Goal: Information Seeking & Learning: Find specific fact

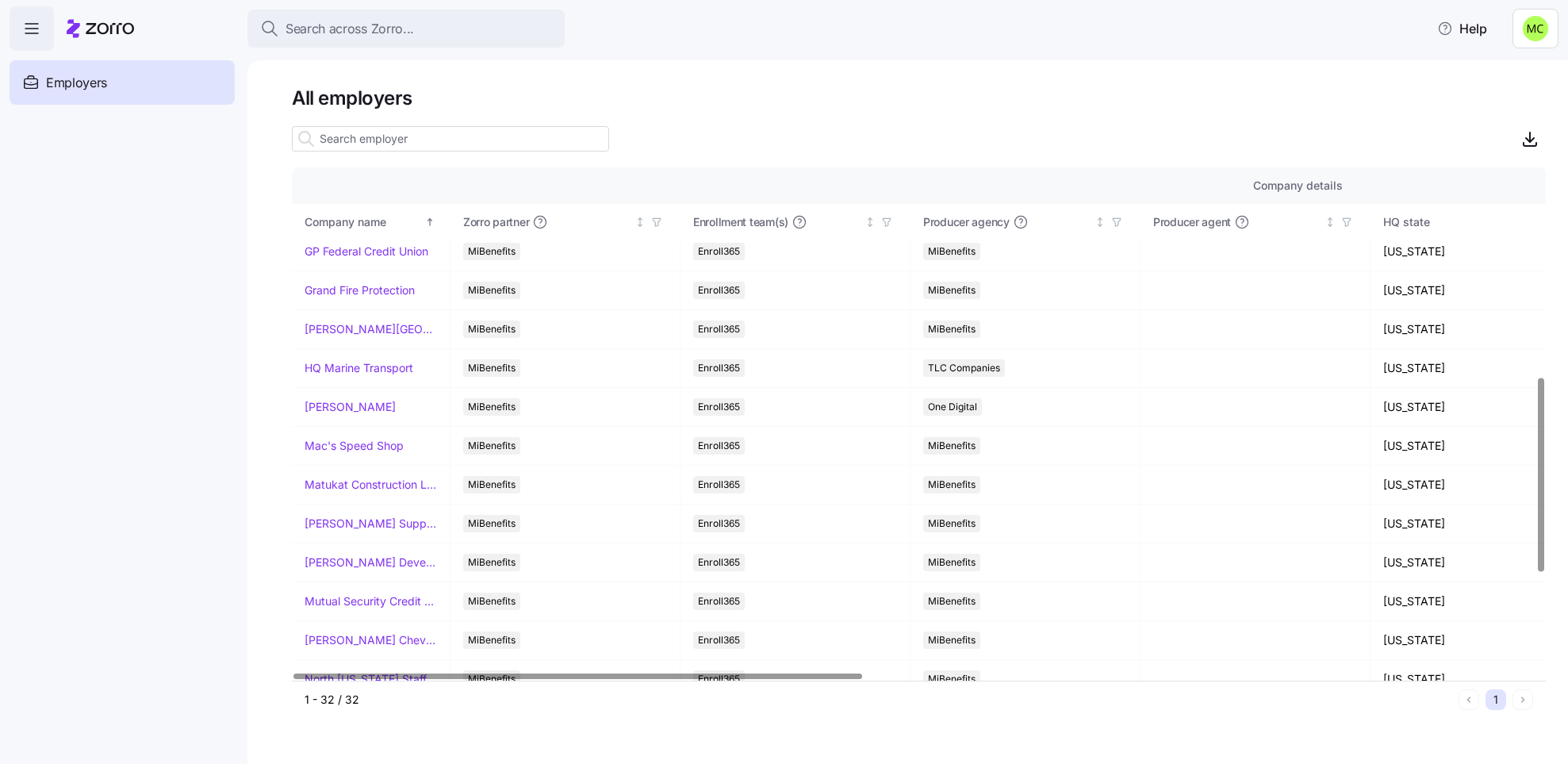
scroll to position [813, 0]
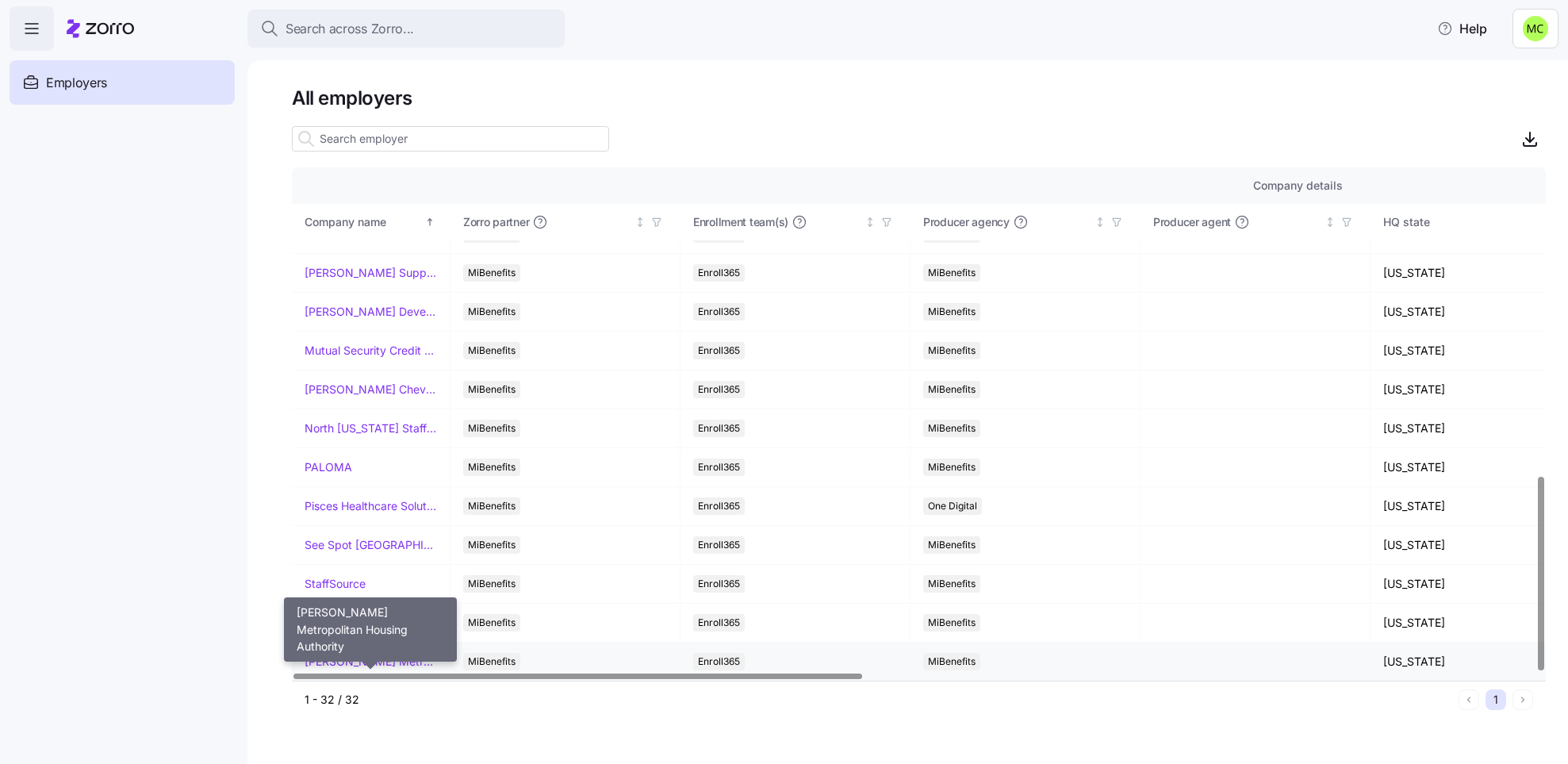
click at [353, 666] on link "[PERSON_NAME] Metropolitan Housing Authority" at bounding box center [371, 661] width 133 height 16
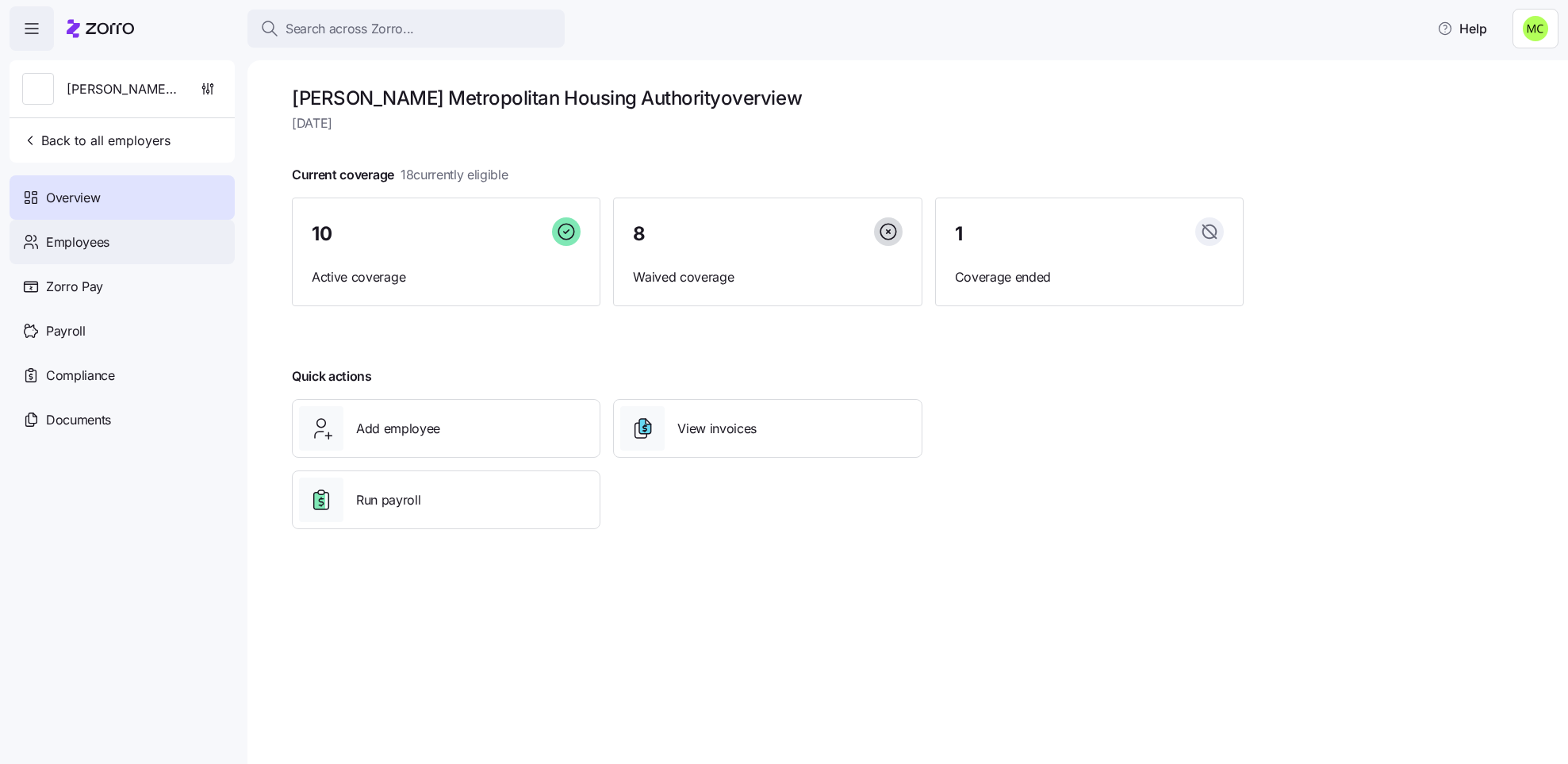
click at [153, 234] on div "Employees" at bounding box center [122, 242] width 226 height 45
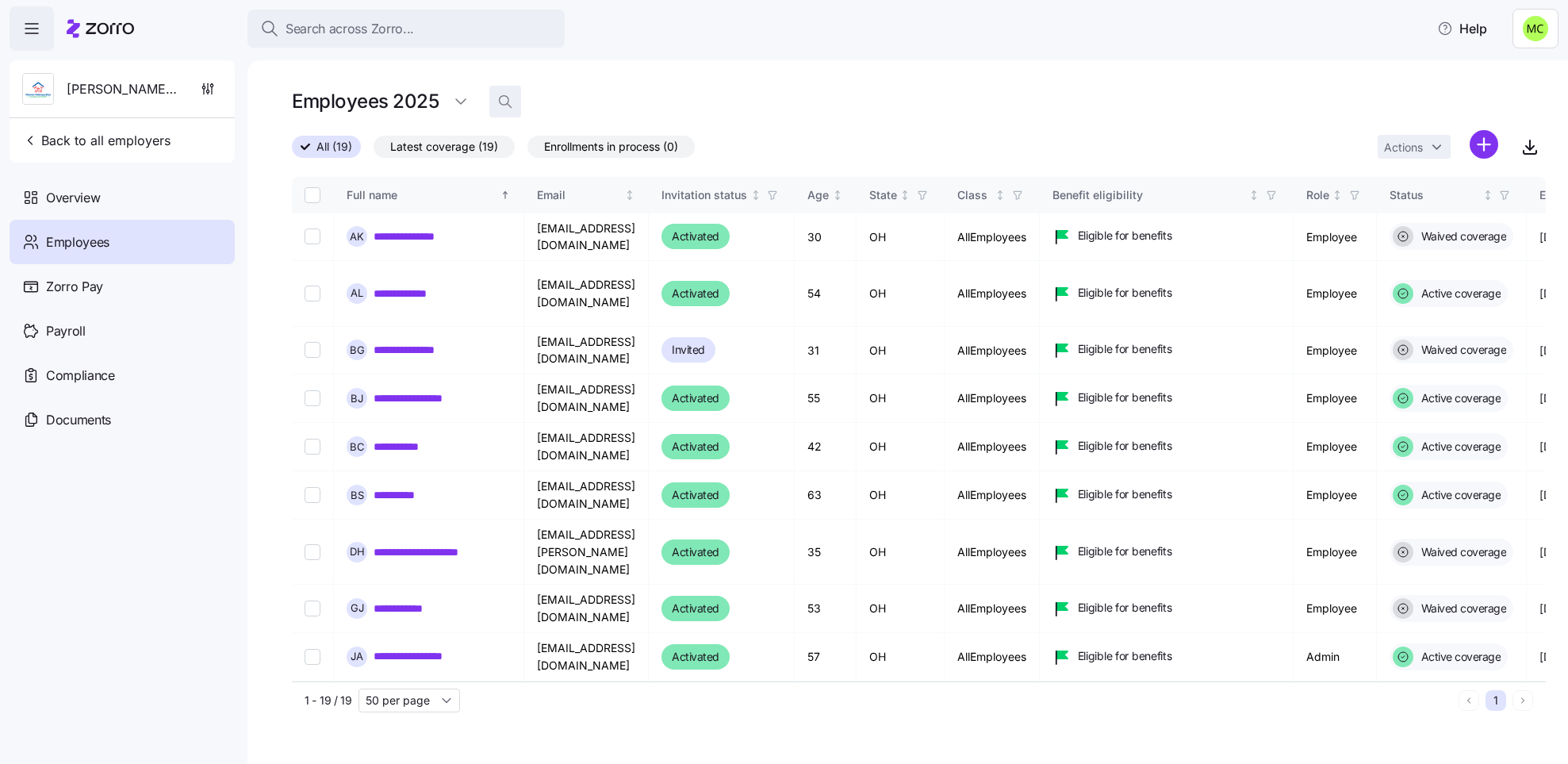
click at [502, 88] on span "button" at bounding box center [505, 101] width 30 height 30
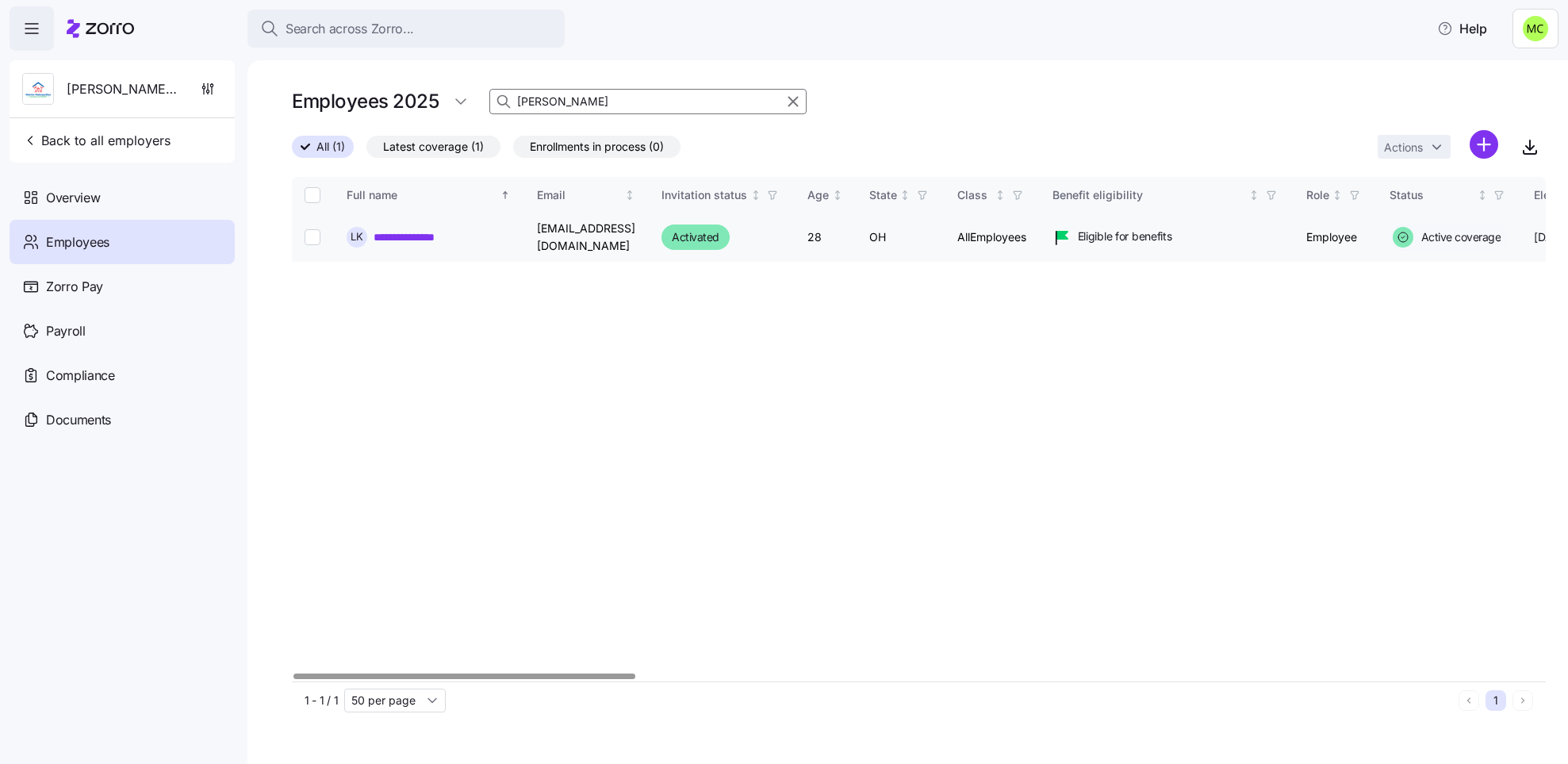
type input "[PERSON_NAME]"
click at [433, 230] on link "**********" at bounding box center [416, 237] width 85 height 16
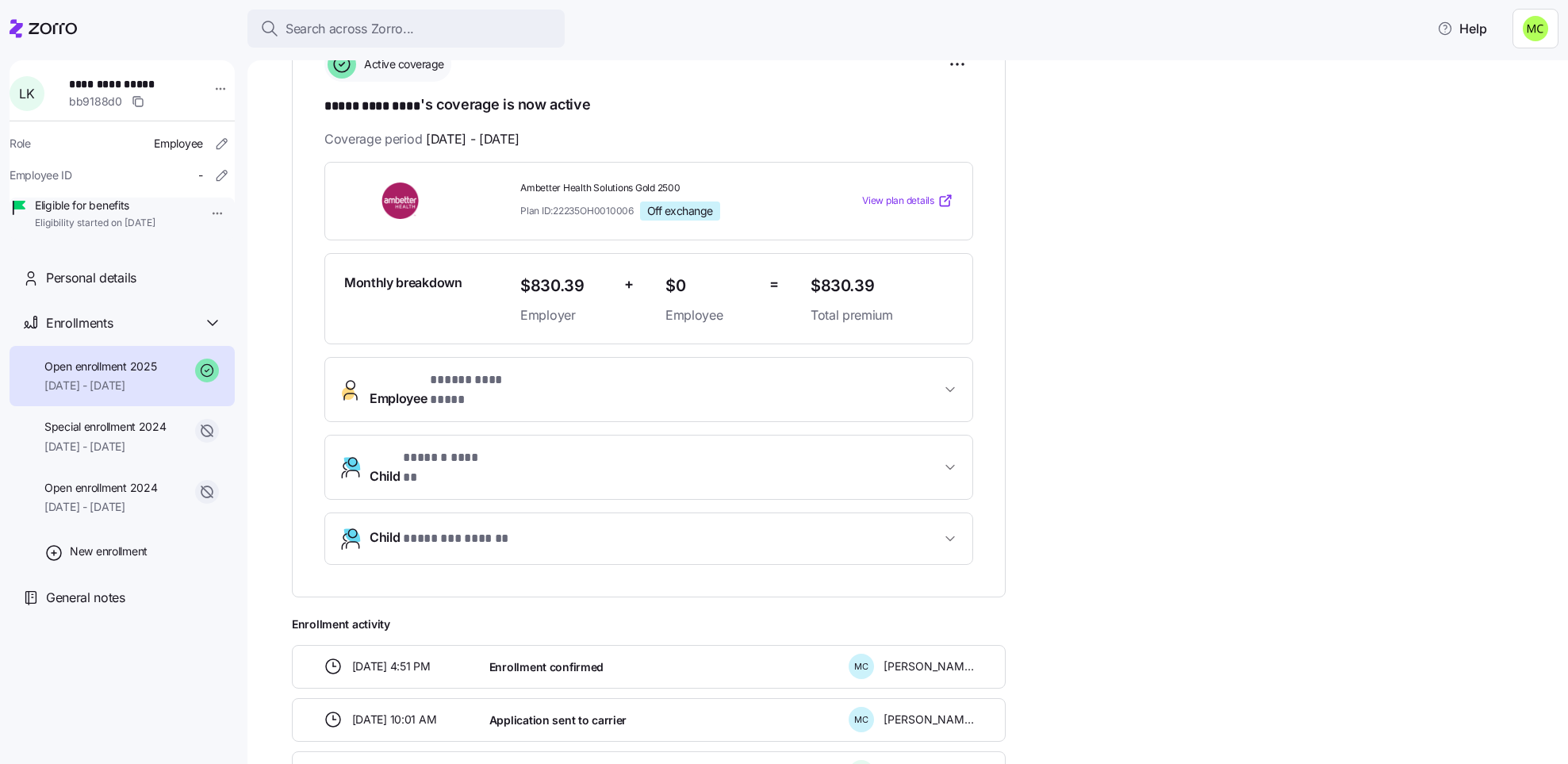
scroll to position [274, 0]
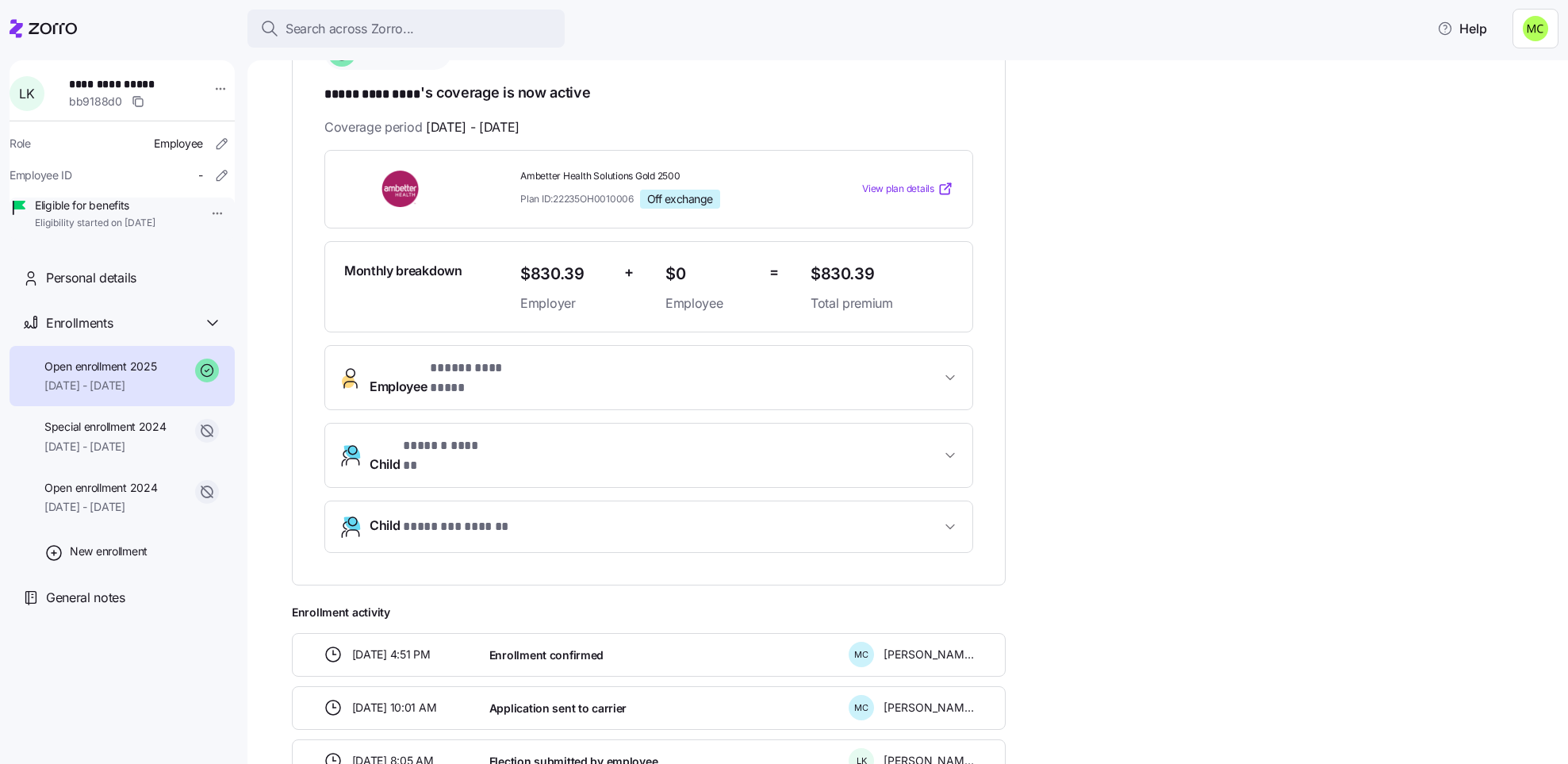
click at [548, 373] on span "Employee * ***** ********* *" at bounding box center [655, 377] width 571 height 38
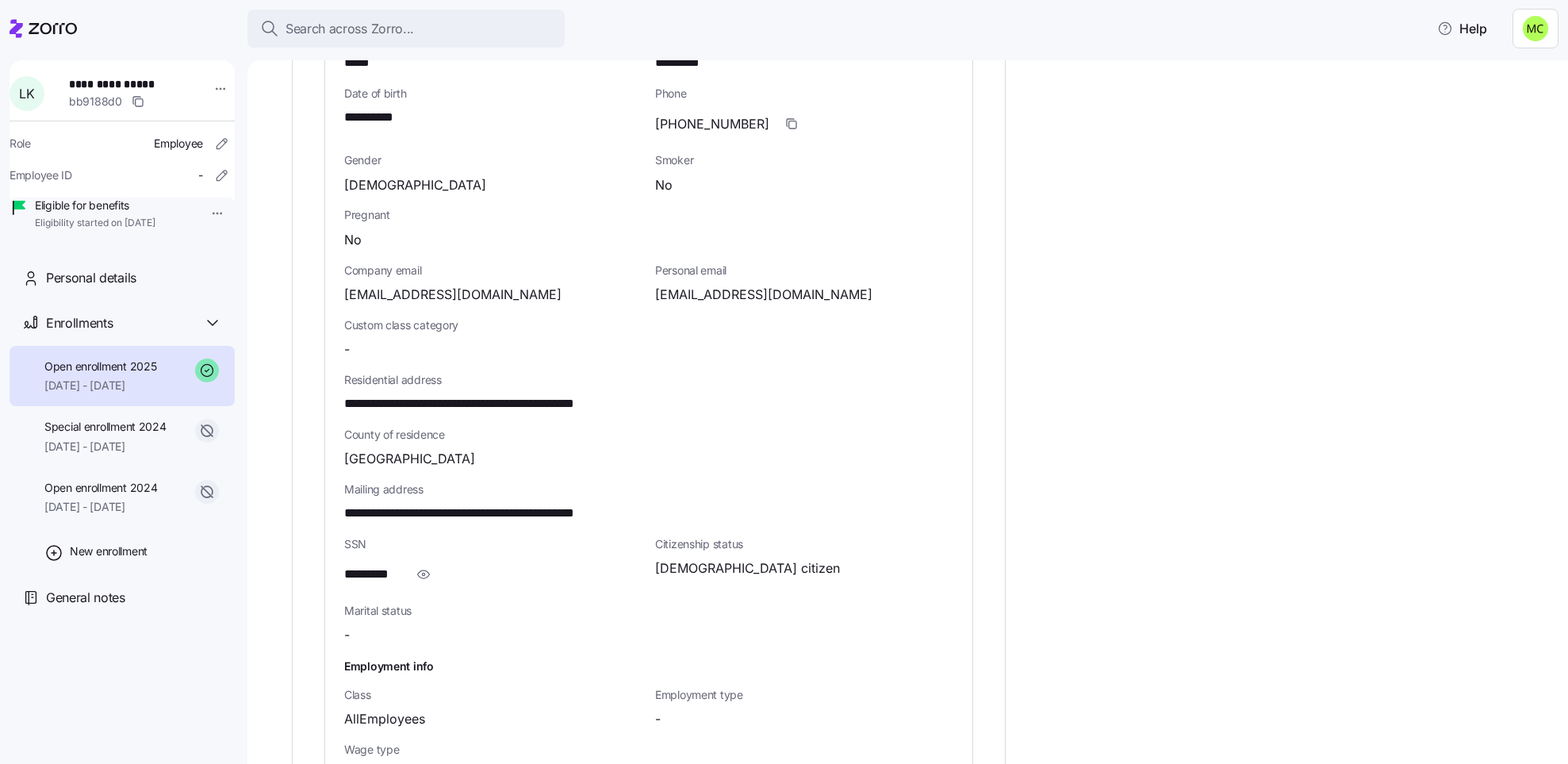
scroll to position [697, 0]
click at [430, 563] on icon "button" at bounding box center [423, 573] width 16 height 19
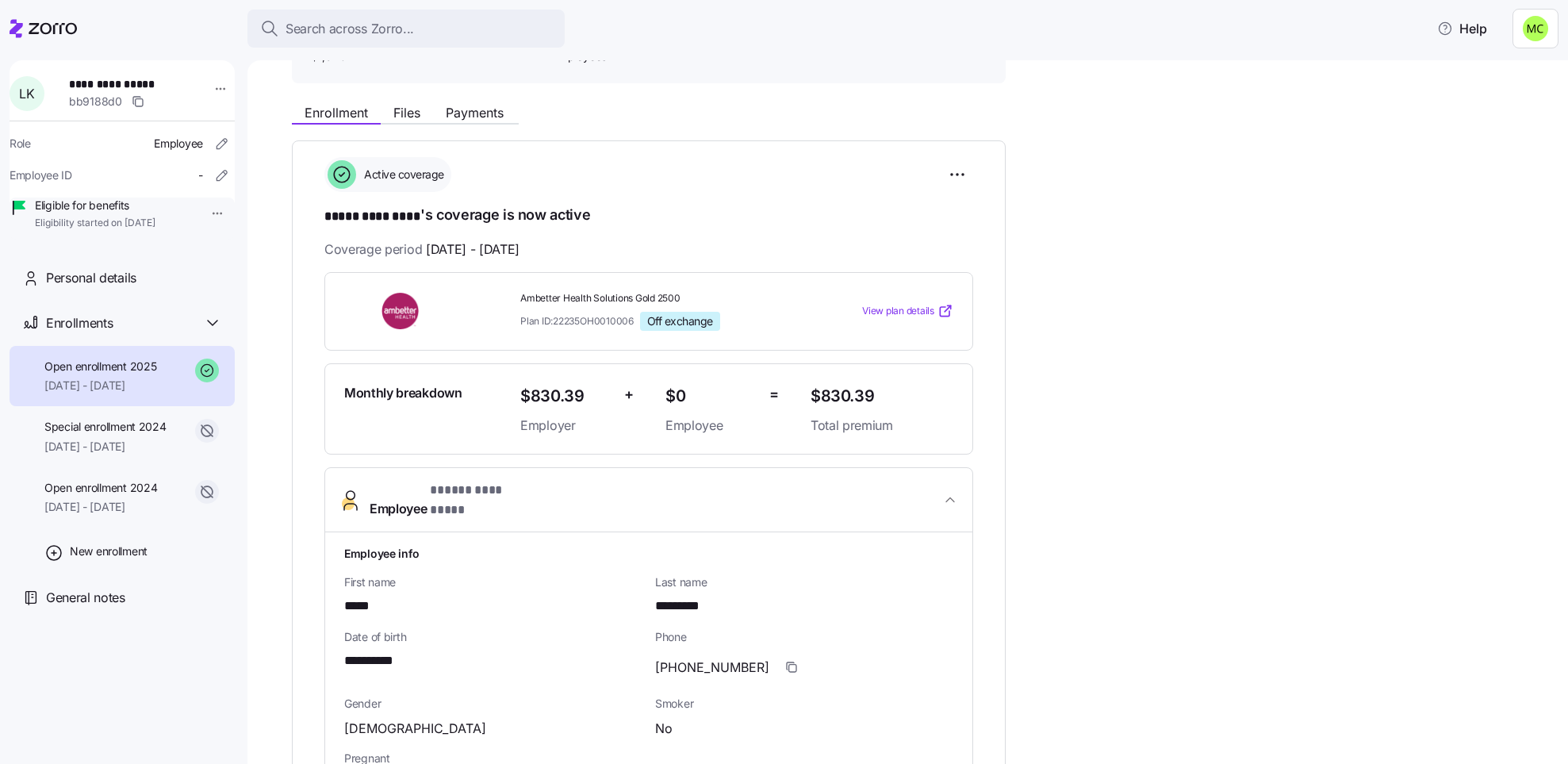
scroll to position [157, 0]
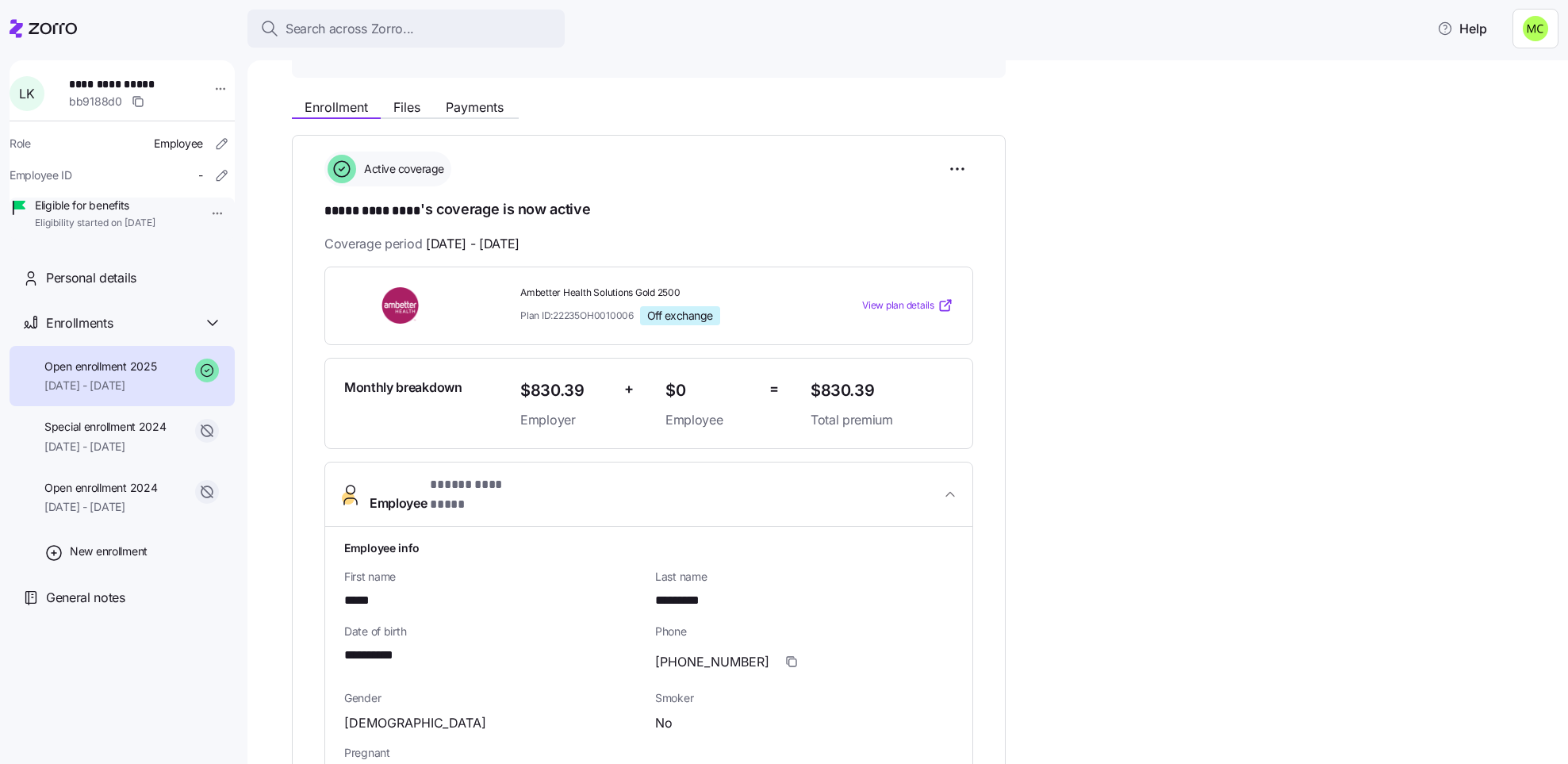
drag, startPoint x: 583, startPoint y: 165, endPoint x: 550, endPoint y: 157, distance: 34.0
click at [550, 157] on div "Active coverage" at bounding box center [648, 169] width 648 height 35
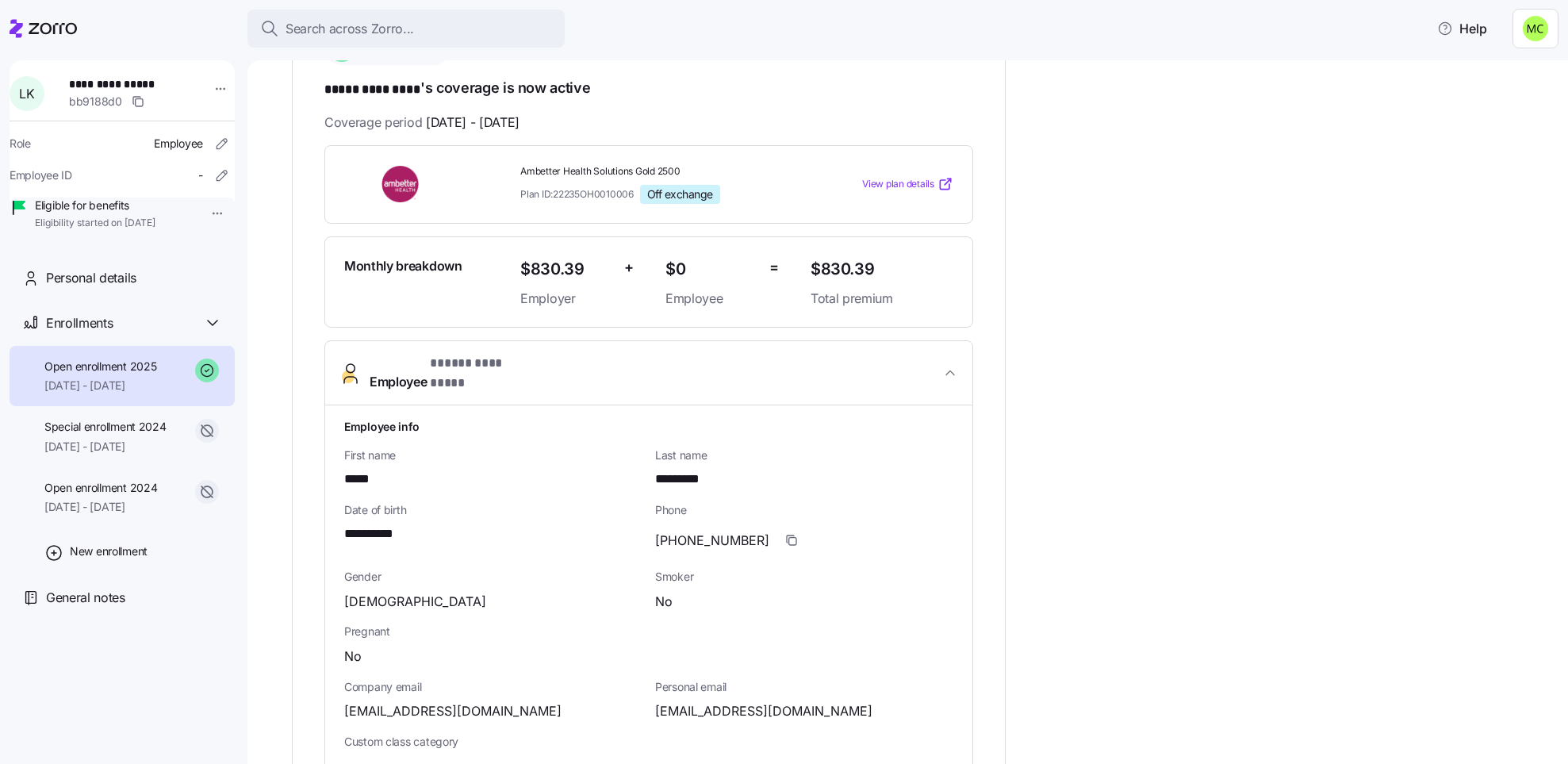
click at [550, 157] on div "Ambetter Health Solutions Gold 2500 Plan ID: 22235OH0010006 Off exchange View p…" at bounding box center [648, 184] width 648 height 79
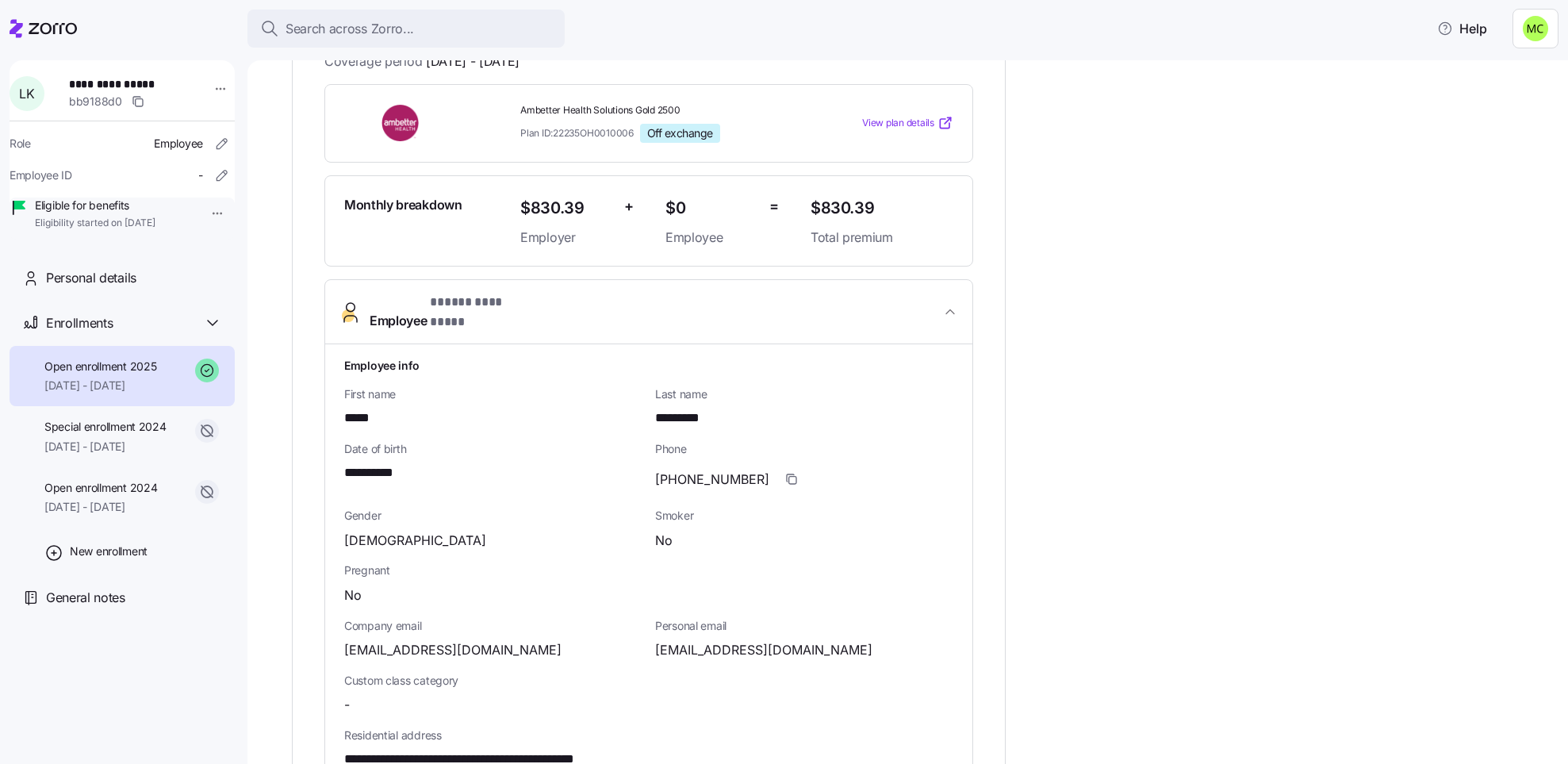
scroll to position [341, 0]
drag, startPoint x: 550, startPoint y: 157, endPoint x: 493, endPoint y: 198, distance: 70.2
click at [493, 198] on div "Monthly breakdown" at bounding box center [426, 220] width 176 height 65
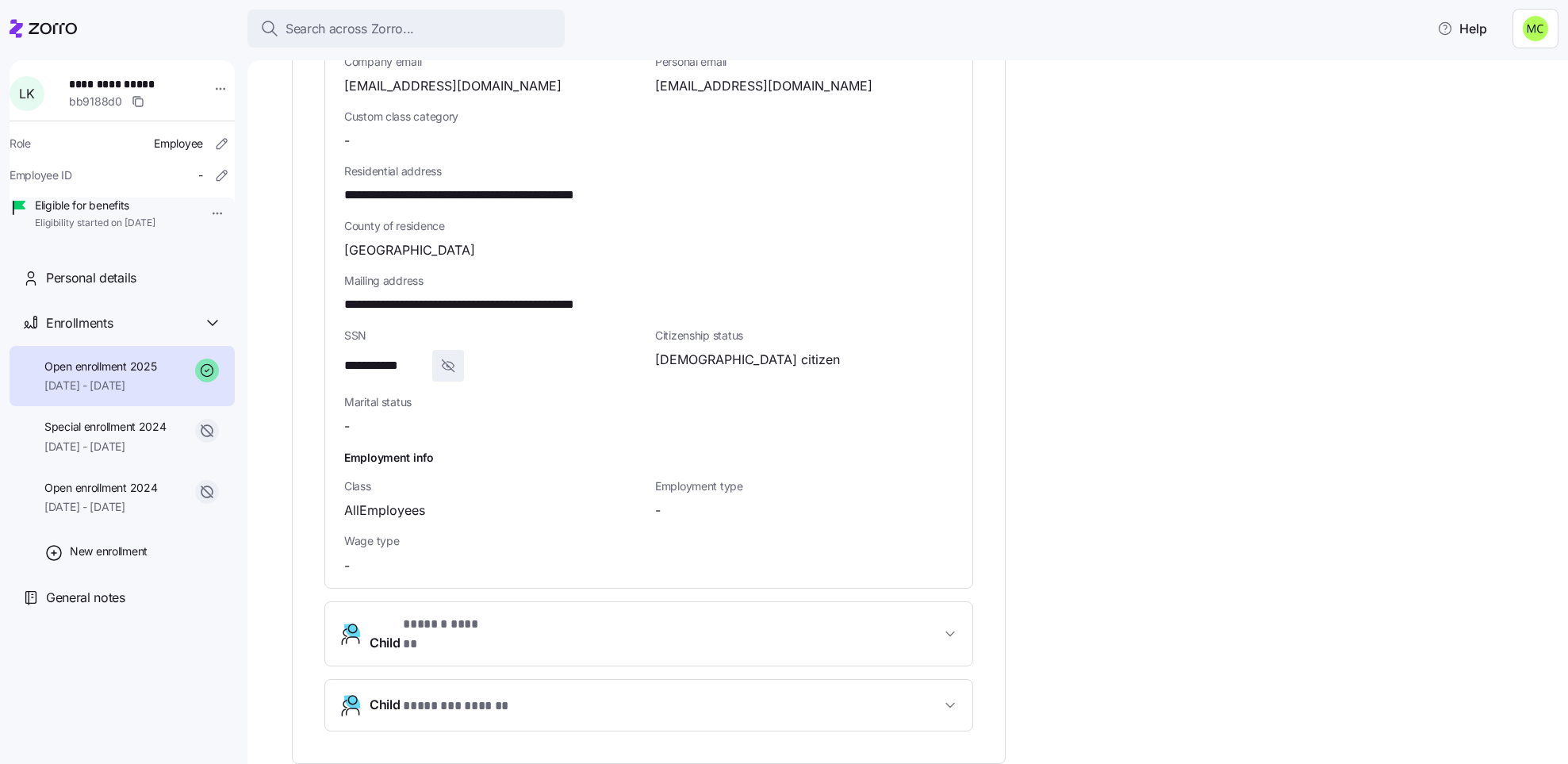
scroll to position [905, 0]
drag, startPoint x: 493, startPoint y: 198, endPoint x: 462, endPoint y: 343, distance: 148.3
click at [462, 350] on span "button" at bounding box center [448, 365] width 30 height 30
click at [425, 355] on icon "button" at bounding box center [423, 365] width 16 height 19
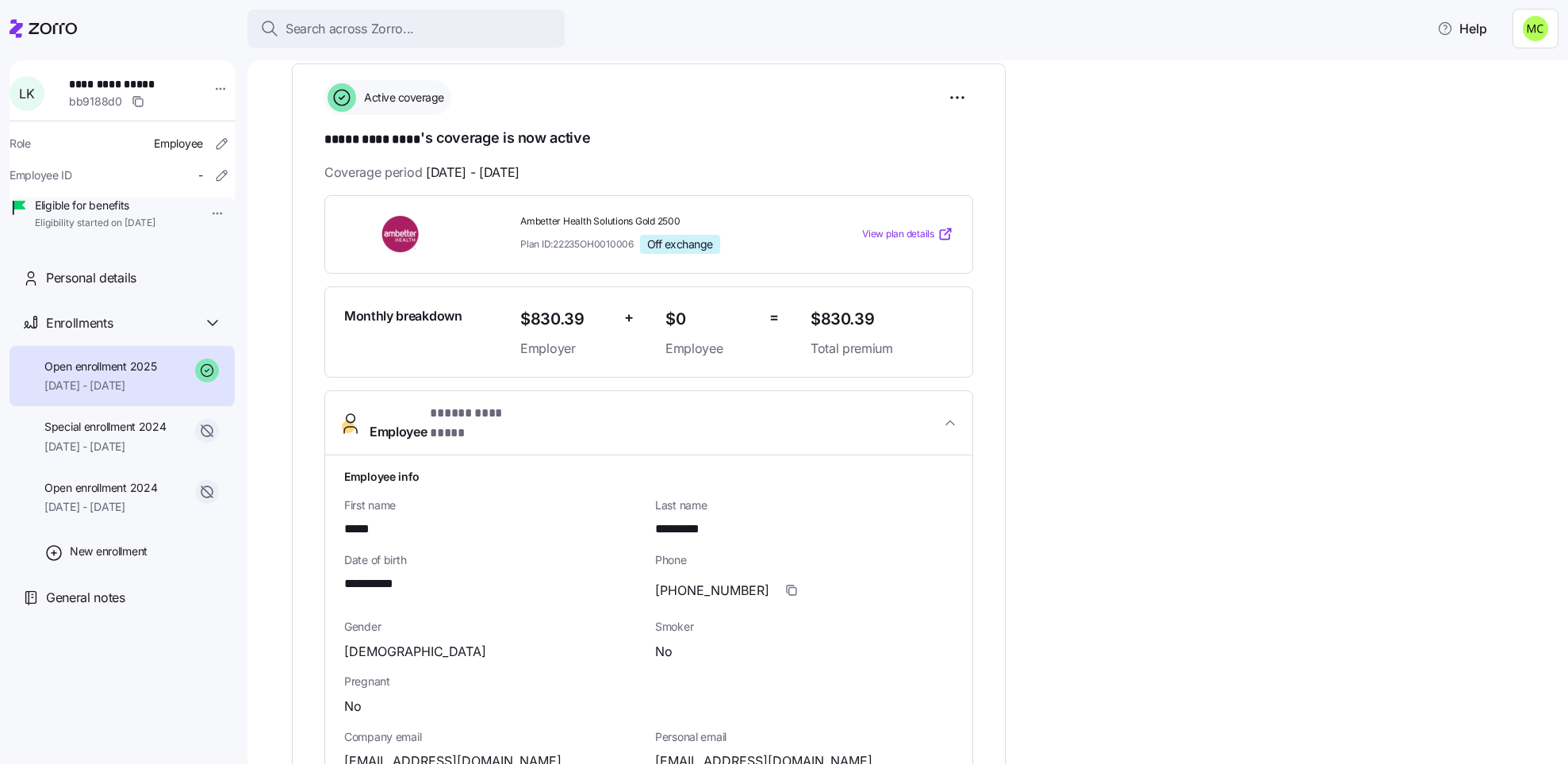
scroll to position [228, 0]
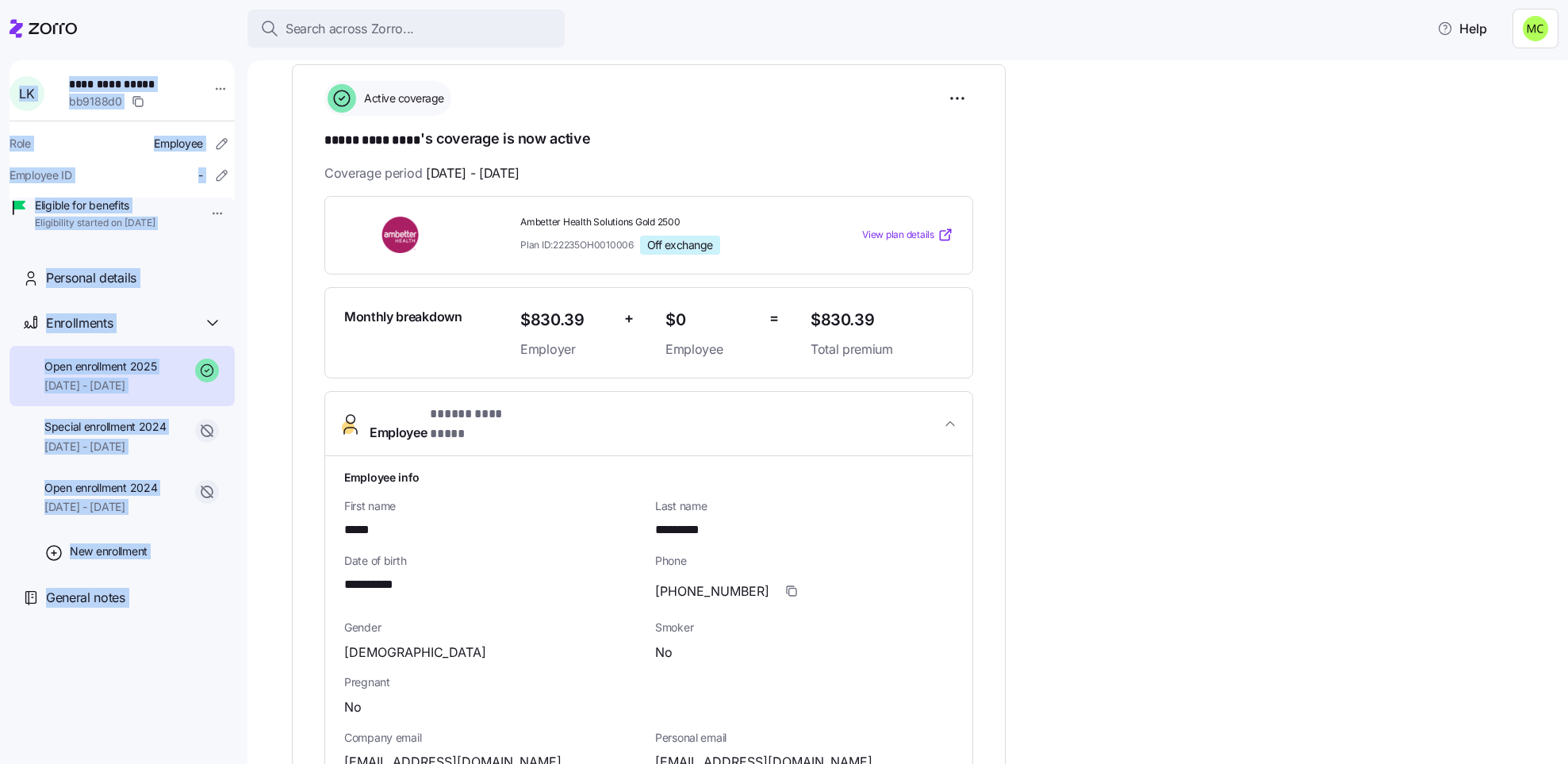
drag, startPoint x: 1205, startPoint y: 22, endPoint x: 1476, endPoint y: -70, distance: 286.2
click at [1476, 0] on html "**********" at bounding box center [784, 377] width 1568 height 755
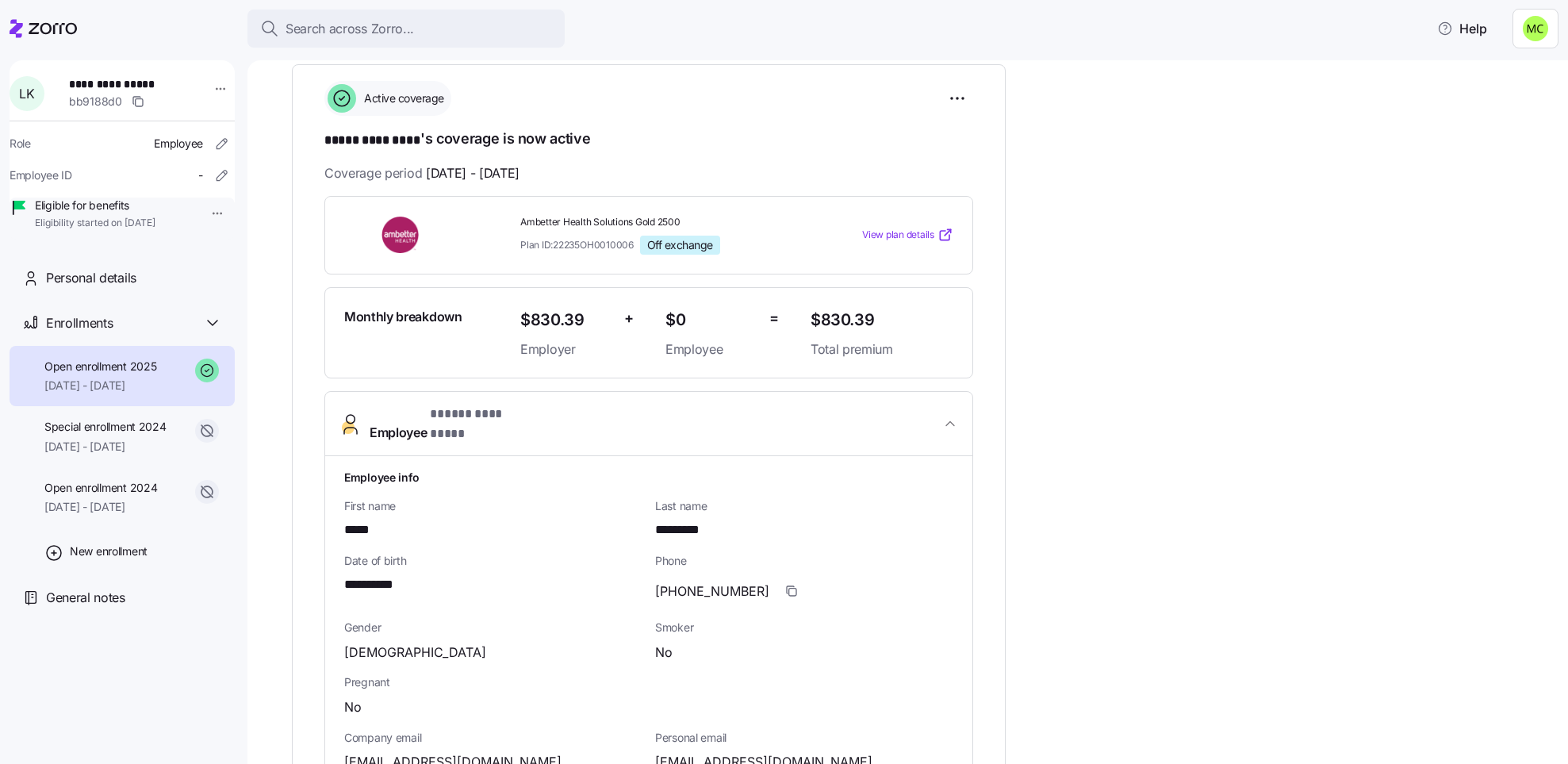
click at [935, 702] on div "No" at bounding box center [648, 706] width 609 height 20
click at [835, 553] on span "Phone" at bounding box center [804, 560] width 299 height 16
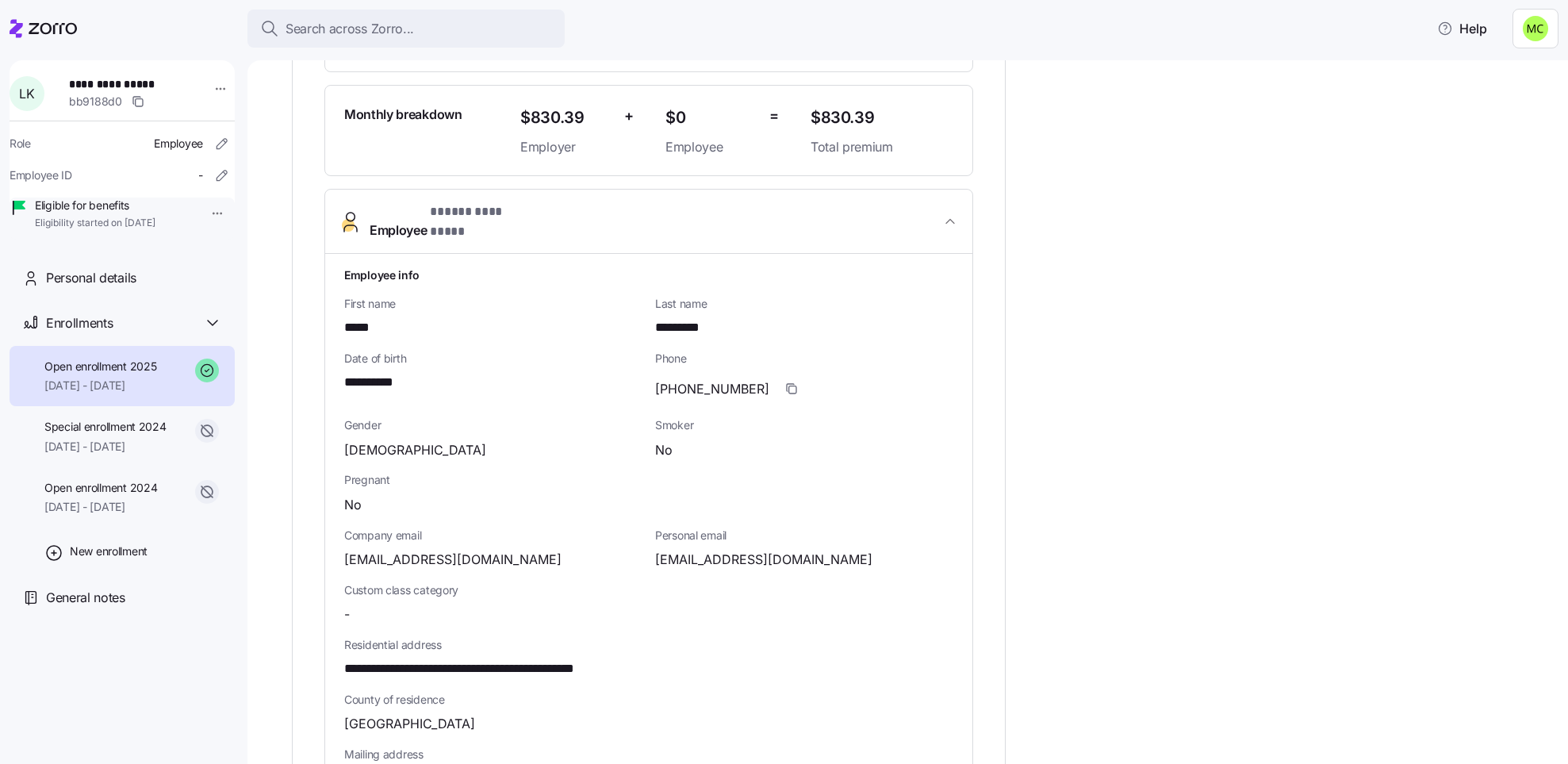
scroll to position [431, 0]
click at [785, 381] on icon "button" at bounding box center [791, 387] width 12 height 12
drag, startPoint x: 589, startPoint y: 652, endPoint x: 340, endPoint y: 658, distance: 249.1
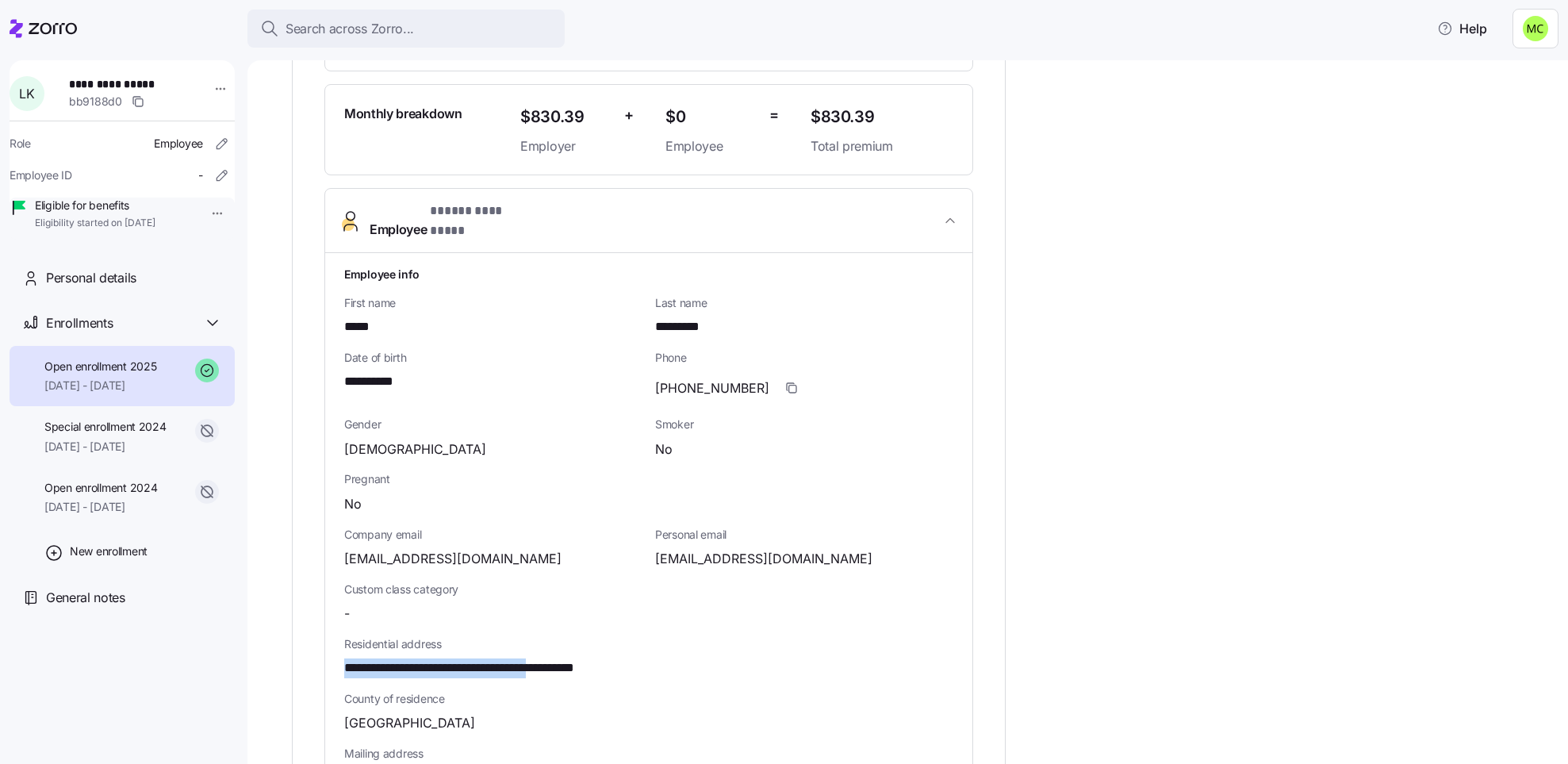
click at [340, 658] on div "**********" at bounding box center [648, 657] width 647 height 808
copy span "**********"
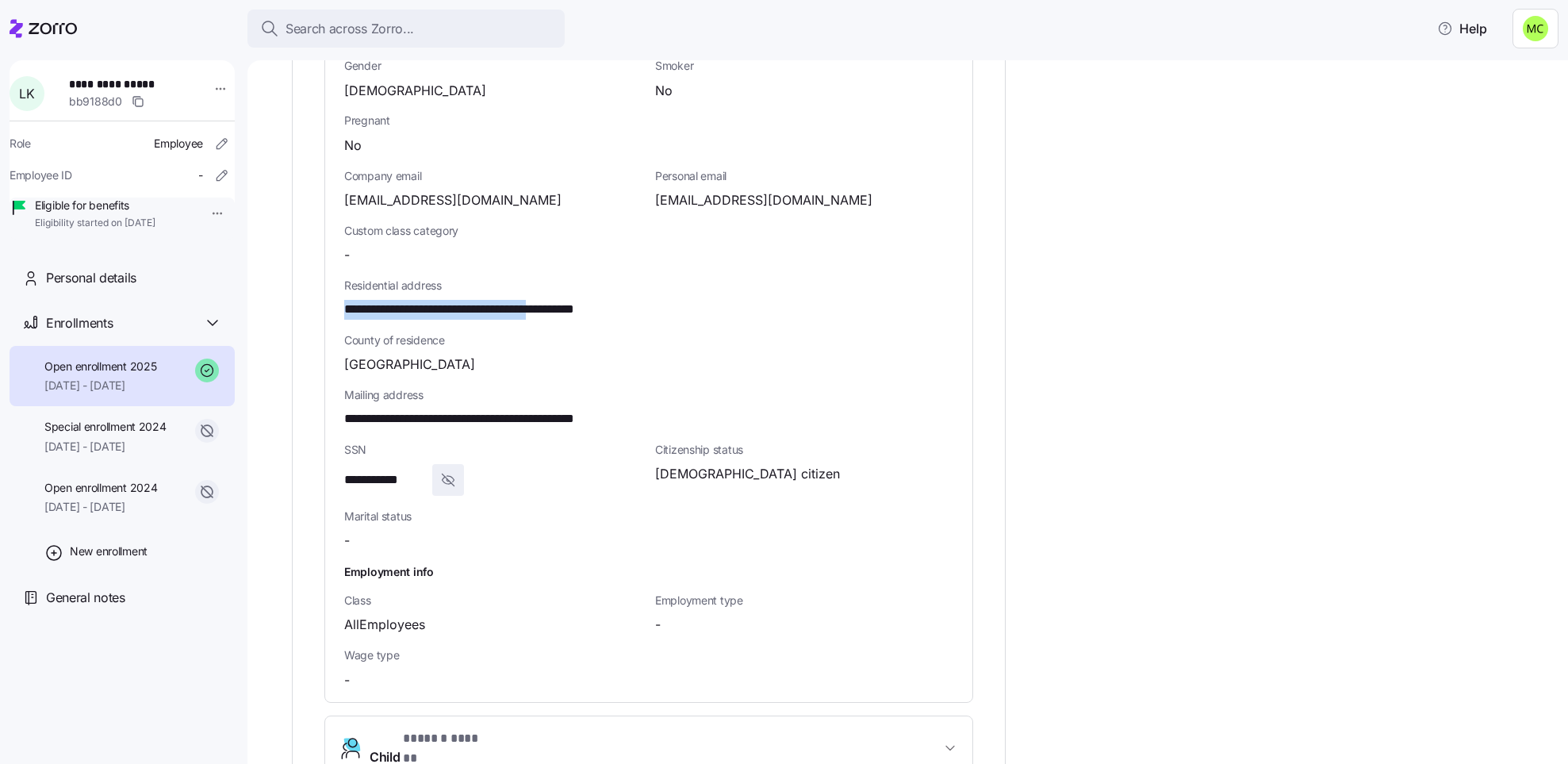
scroll to position [794, 0]
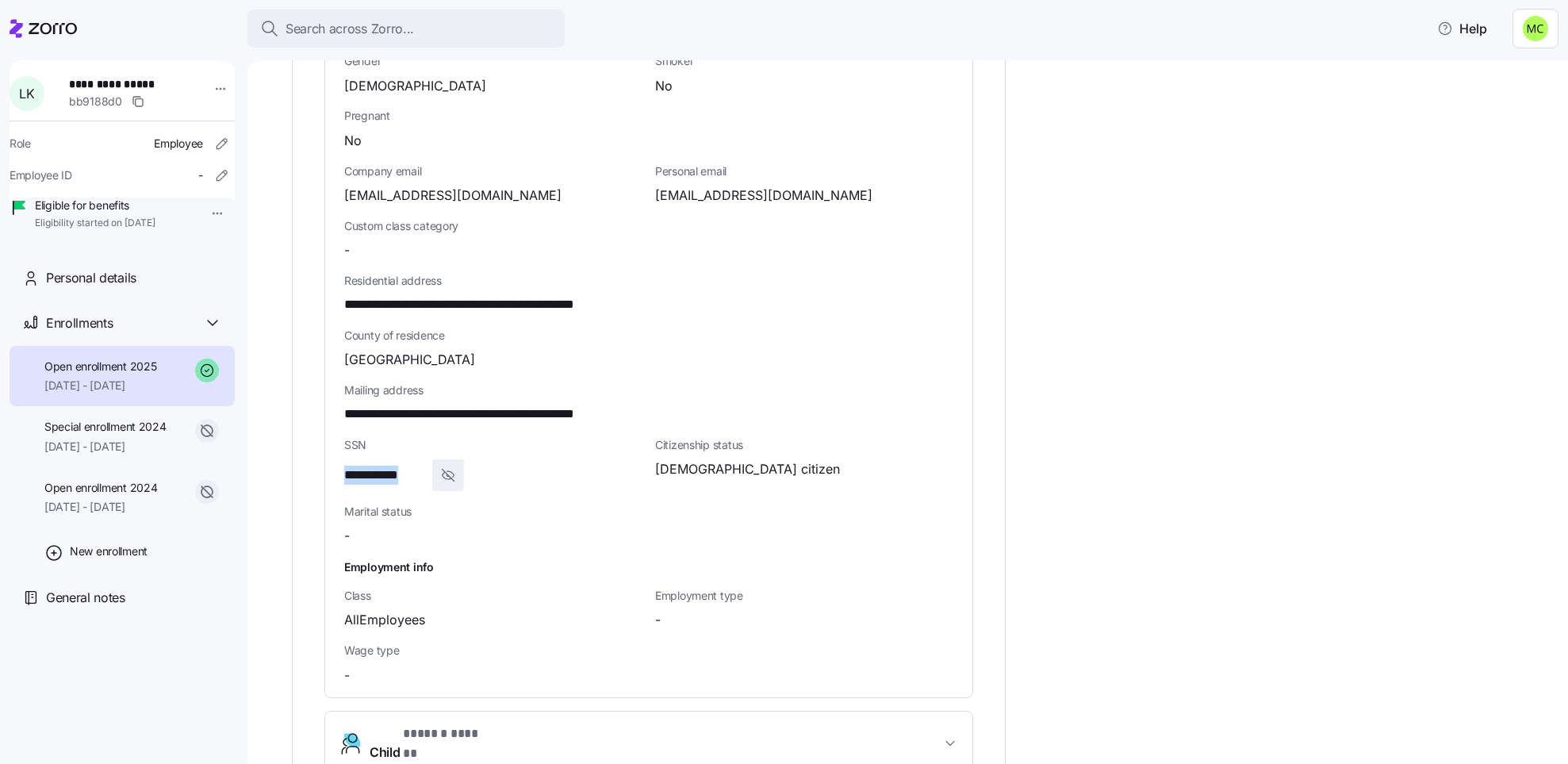
drag, startPoint x: 425, startPoint y: 458, endPoint x: 345, endPoint y: 459, distance: 80.0
click at [345, 465] on span "**********" at bounding box center [385, 475] width 82 height 20
copy span "**********"
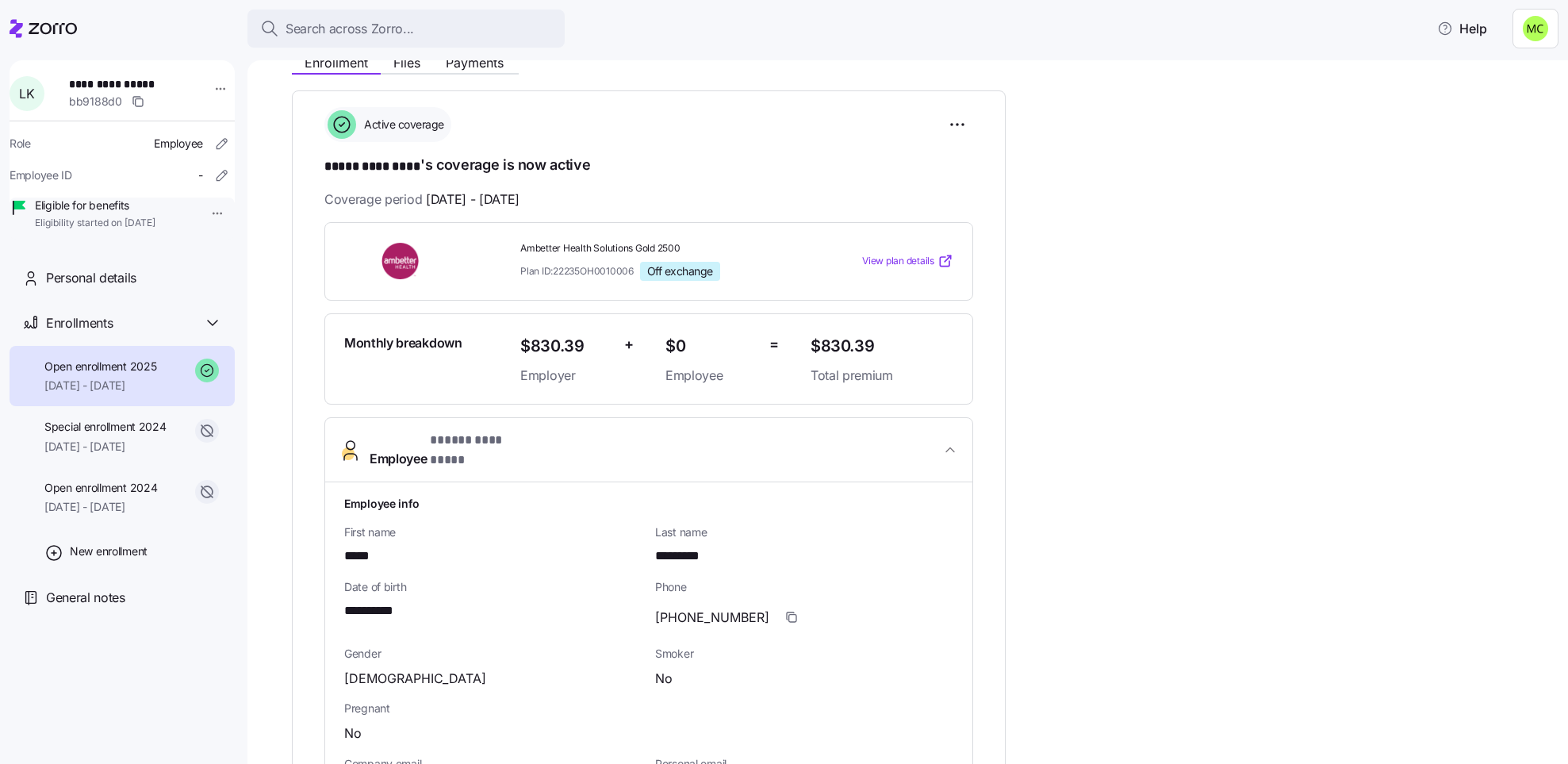
scroll to position [203, 0]
drag, startPoint x: 686, startPoint y: 243, endPoint x: 521, endPoint y: 252, distance: 165.2
click at [521, 252] on span "Ambetter Health Solutions Gold 2500" at bounding box center [659, 247] width 278 height 13
copy span "Ambetter Health Solutions Gold 2500"
click at [524, 243] on span "Ambetter Health Solutions Gold 2500" at bounding box center [659, 247] width 278 height 13
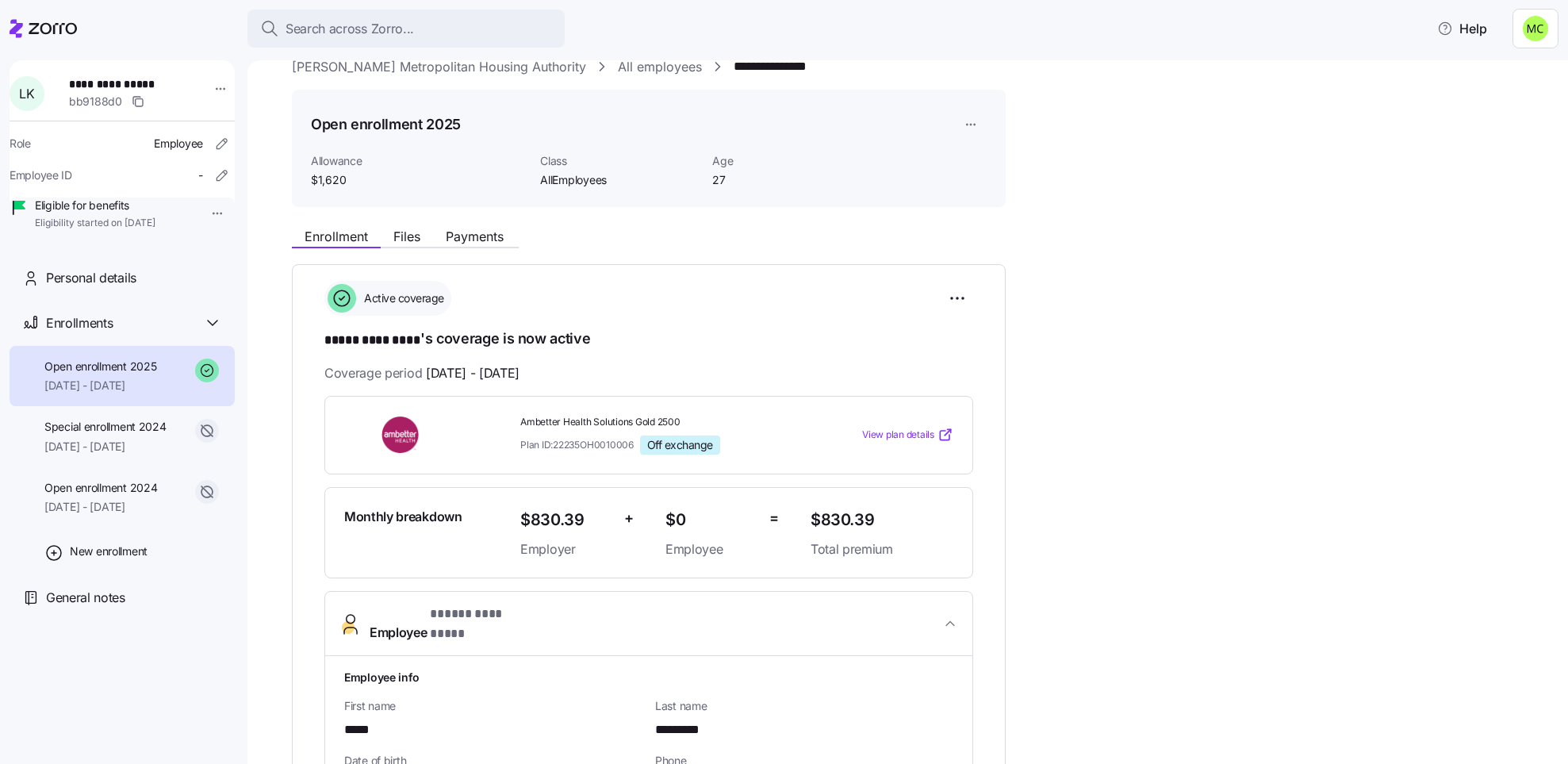
scroll to position [0, 0]
